Goal: Task Accomplishment & Management: Use online tool/utility

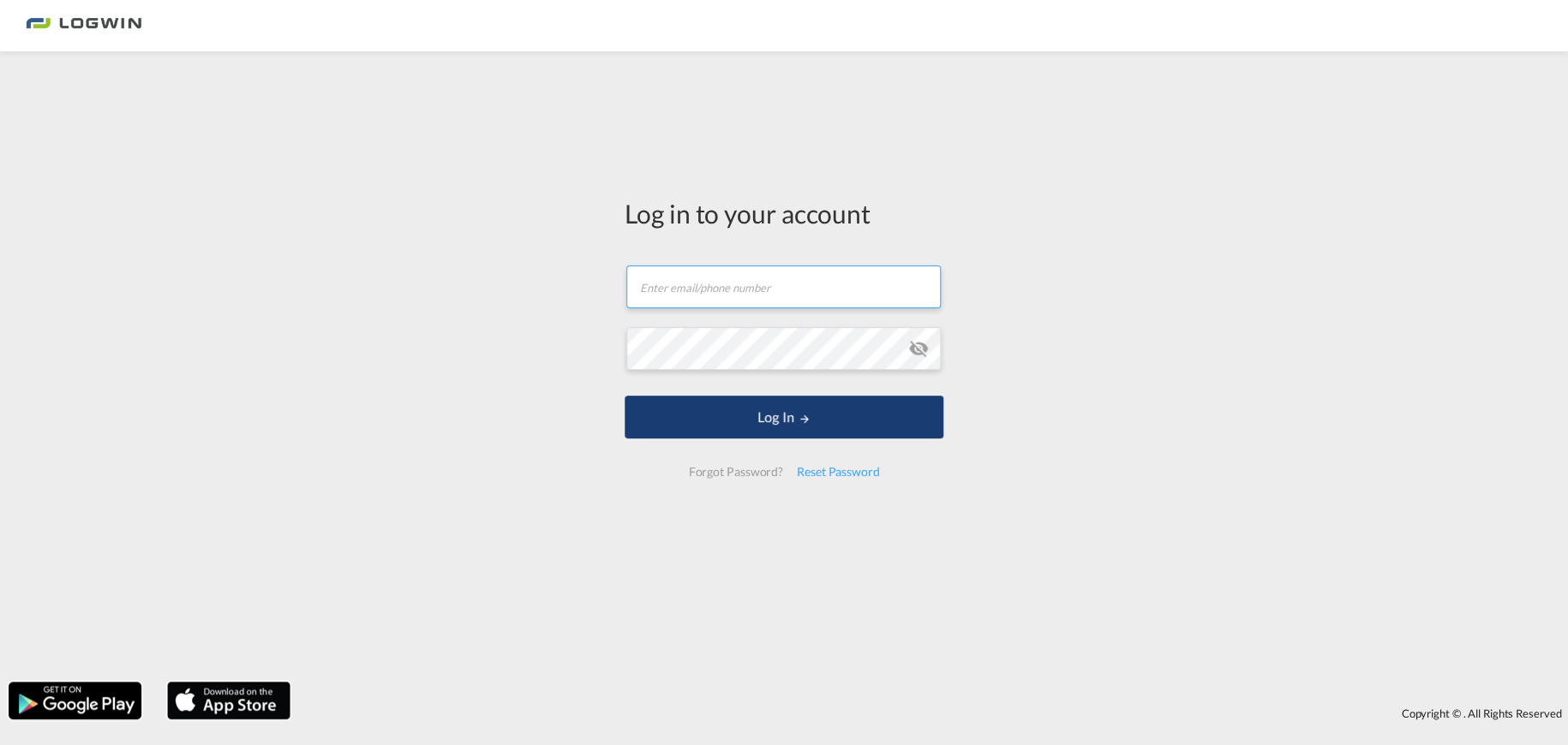
type input "[EMAIL_ADDRESS][PERSON_NAME][DOMAIN_NAME]"
click at [812, 404] on button "Log In" at bounding box center [784, 417] width 319 height 43
